Goal: Transaction & Acquisition: Purchase product/service

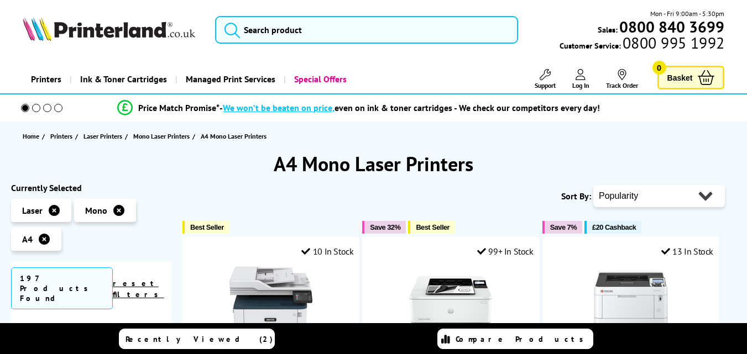
click at [693, 198] on select "Popularity Rating Price - Low to High Price - High to Low Running Costs - Low t…" at bounding box center [659, 196] width 132 height 22
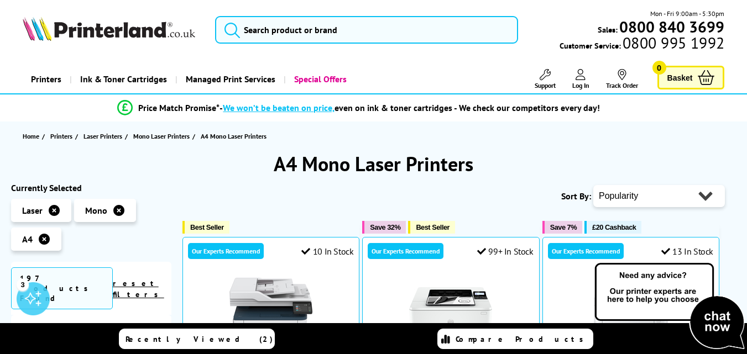
select select "Price Ascending"
click at [593, 185] on select "Popularity Rating Price - Low to High Price - High to Low Running Costs - Low t…" at bounding box center [659, 196] width 132 height 22
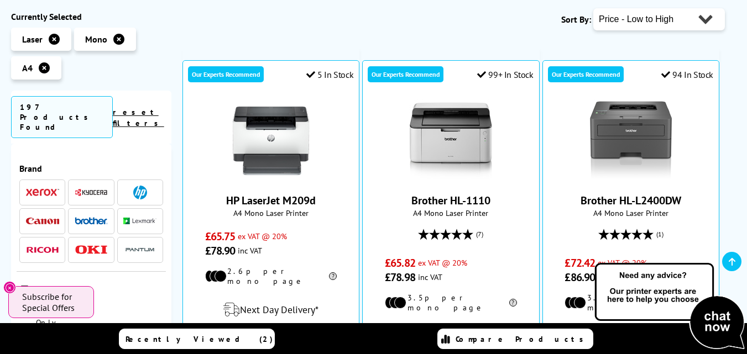
click at [104, 186] on span at bounding box center [91, 193] width 33 height 14
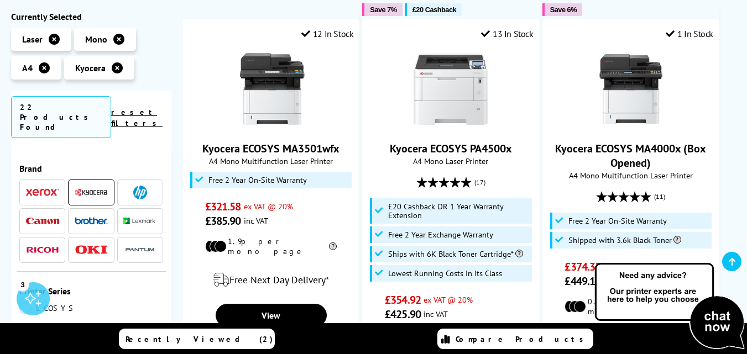
scroll to position [1039, 0]
